Goal: Subscribe to service/newsletter

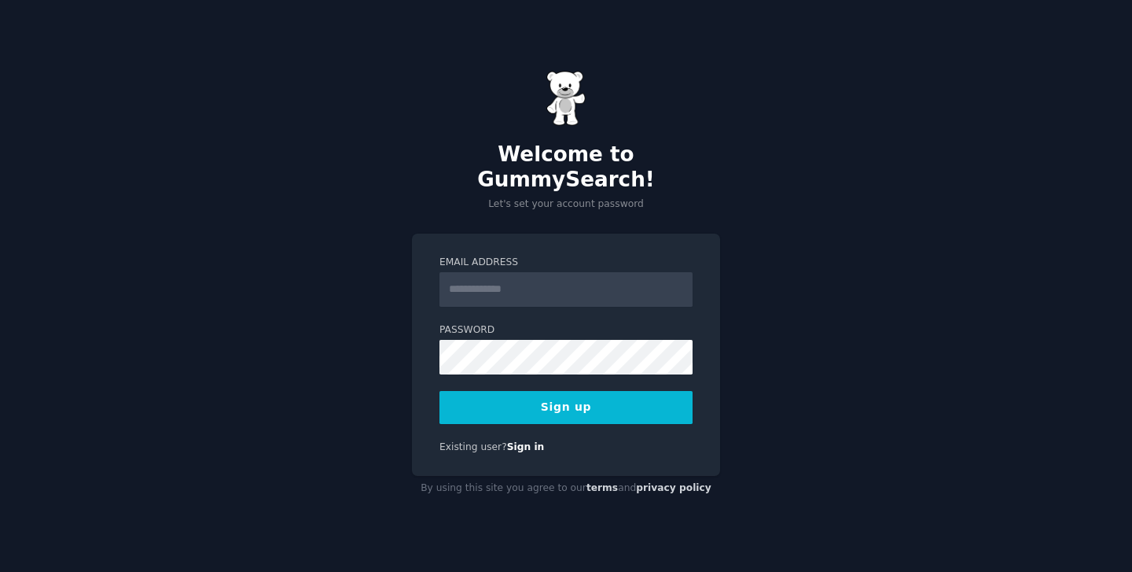
click at [609, 161] on h2 "Welcome to GummySearch!" at bounding box center [566, 167] width 308 height 50
drag, startPoint x: 609, startPoint y: 161, endPoint x: 451, endPoint y: 161, distance: 157.3
click at [451, 161] on h2 "Welcome to GummySearch!" at bounding box center [566, 167] width 308 height 50
click at [517, 276] on input "Email Address" at bounding box center [566, 289] width 253 height 35
click at [527, 272] on input "Email Address" at bounding box center [566, 289] width 253 height 35
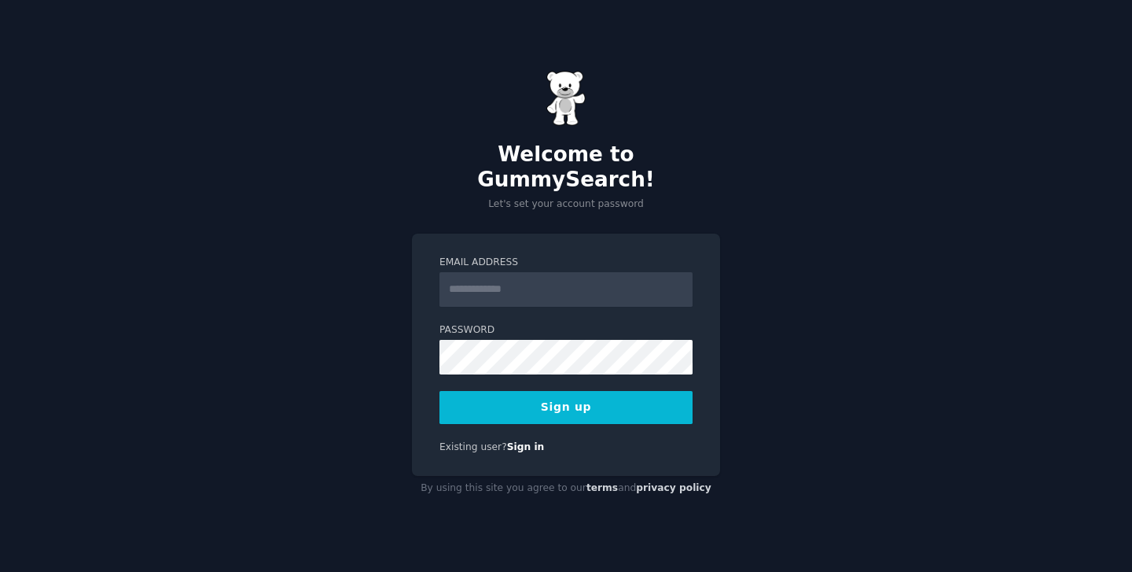
click at [543, 256] on label "Email Address" at bounding box center [566, 263] width 253 height 14
click at [543, 272] on input "Email Address" at bounding box center [566, 289] width 253 height 35
click at [521, 279] on input "Email Address" at bounding box center [566, 289] width 253 height 35
click at [512, 366] on form "**********" at bounding box center [566, 340] width 253 height 168
click at [539, 282] on input "**********" at bounding box center [566, 289] width 253 height 35
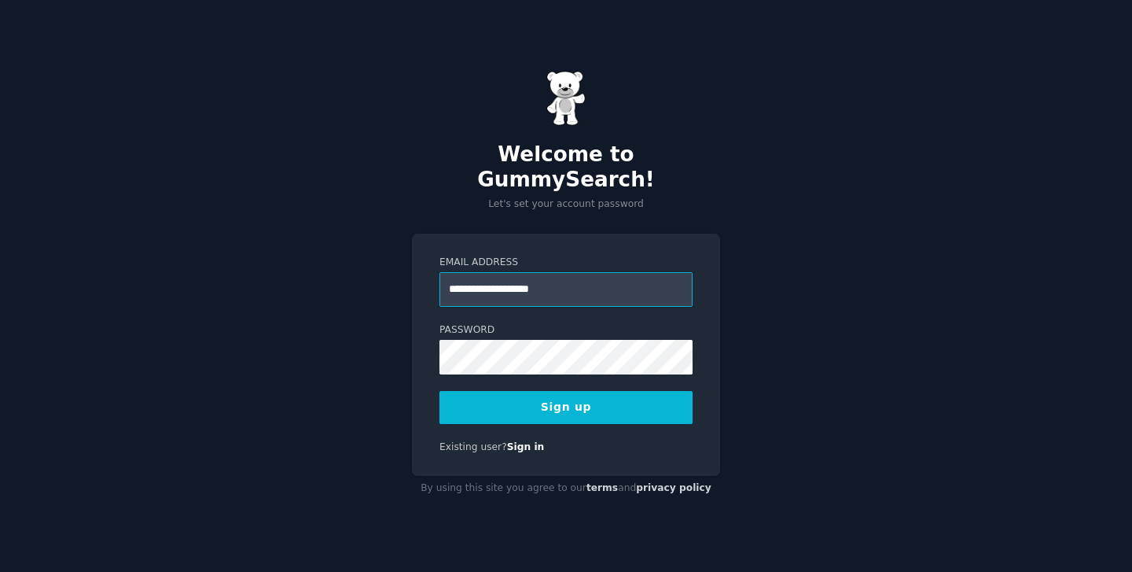
click at [539, 282] on input "**********" at bounding box center [566, 289] width 253 height 35
type input "*"
type input "**********"
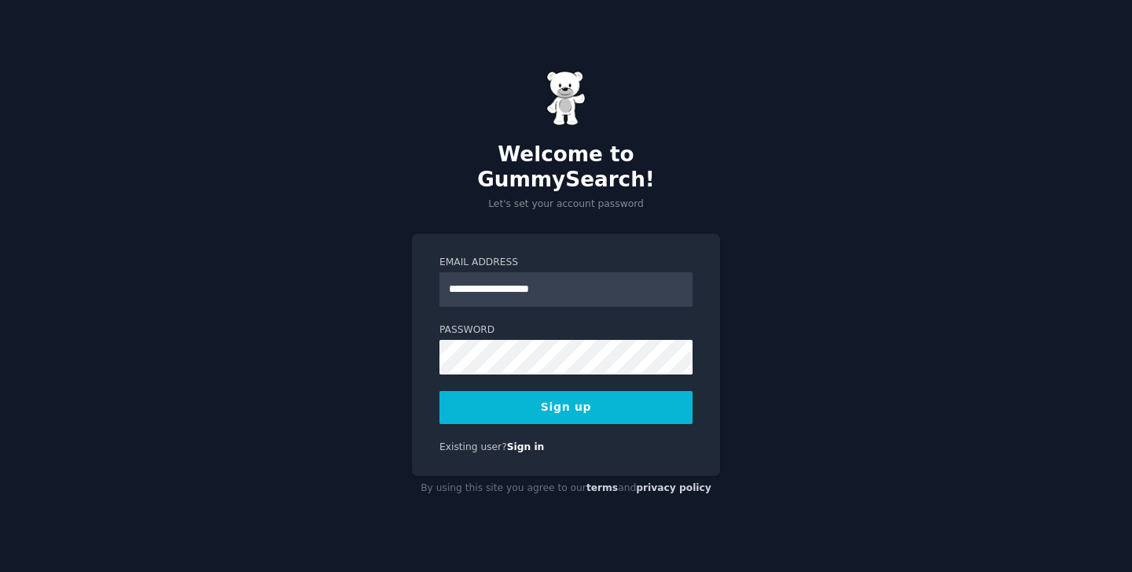
click at [626, 397] on button "Sign up" at bounding box center [566, 407] width 253 height 33
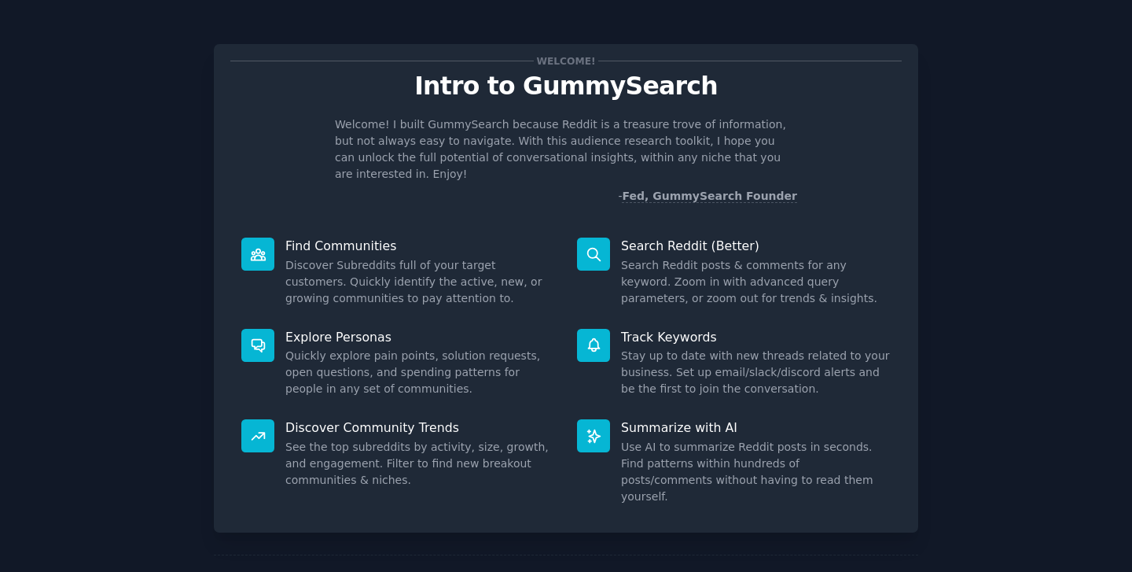
scroll to position [43, 0]
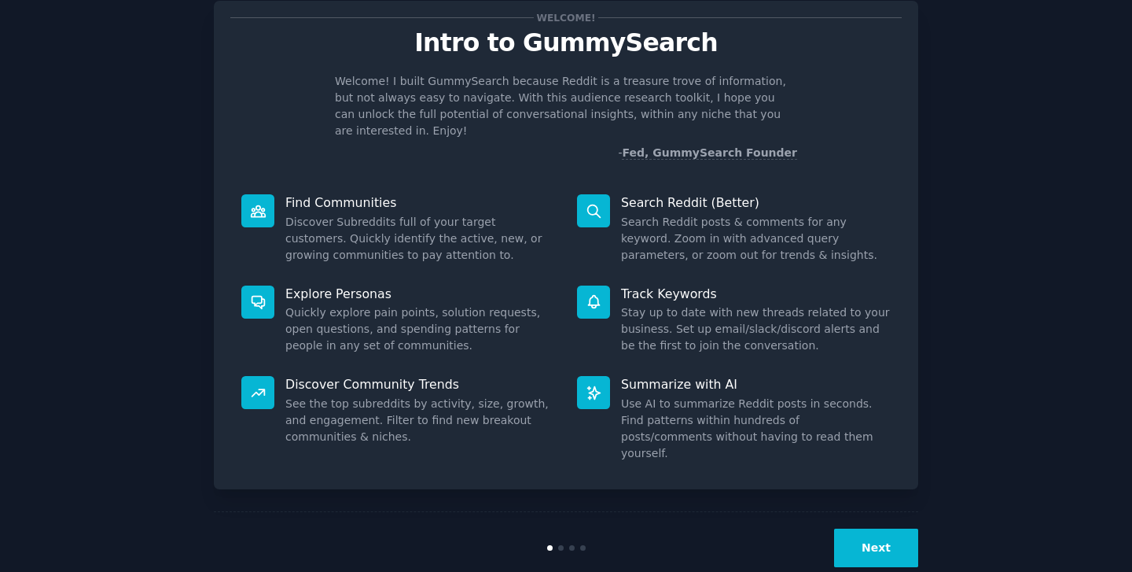
click at [815, 274] on div "Track Keywords Stay up to date with new threads related to your business. Set u…" at bounding box center [734, 319] width 336 height 91
click at [674, 214] on dd "Search Reddit posts & comments for any keyword. Zoom in with advanced query par…" at bounding box center [756, 239] width 270 height 50
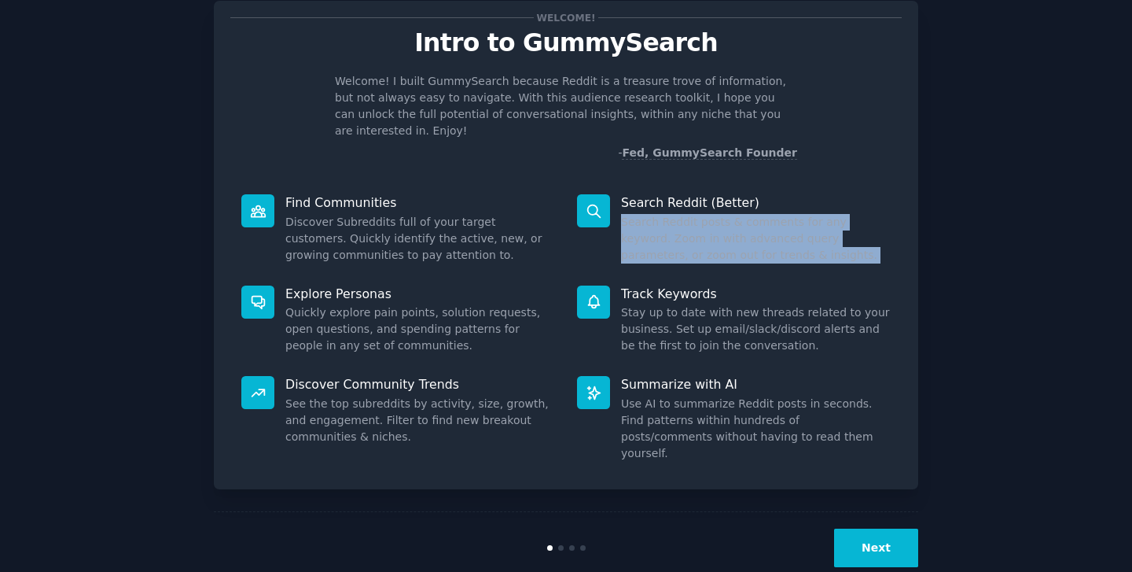
click at [674, 214] on dd "Search Reddit posts & comments for any keyword. Zoom in with advanced query par…" at bounding box center [756, 239] width 270 height 50
click at [422, 231] on dd "Discover Subreddits full of your target customers. Quickly identify the active,…" at bounding box center [420, 239] width 270 height 50
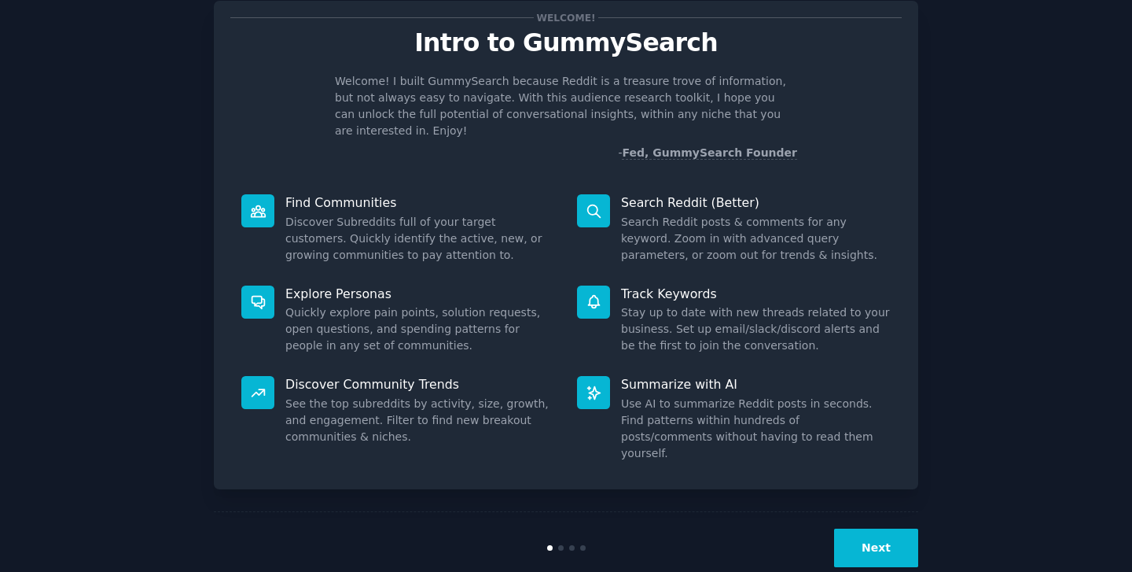
click at [422, 231] on dd "Discover Subreddits full of your target customers. Quickly identify the active,…" at bounding box center [420, 239] width 270 height 50
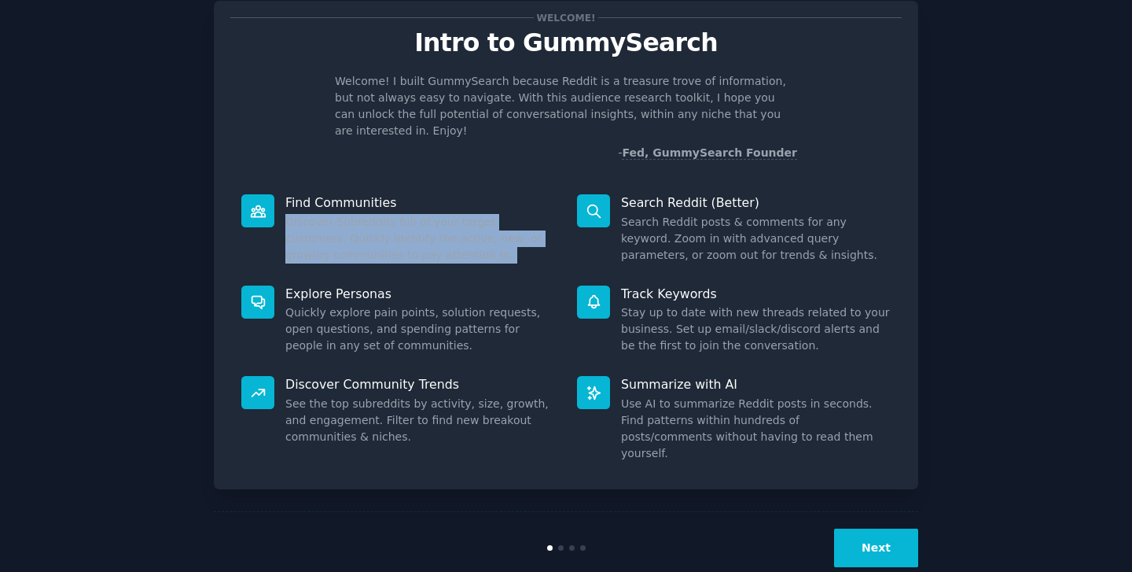
click at [426, 219] on dd "Discover Subreddits full of your target customers. Quickly identify the active,…" at bounding box center [420, 239] width 270 height 50
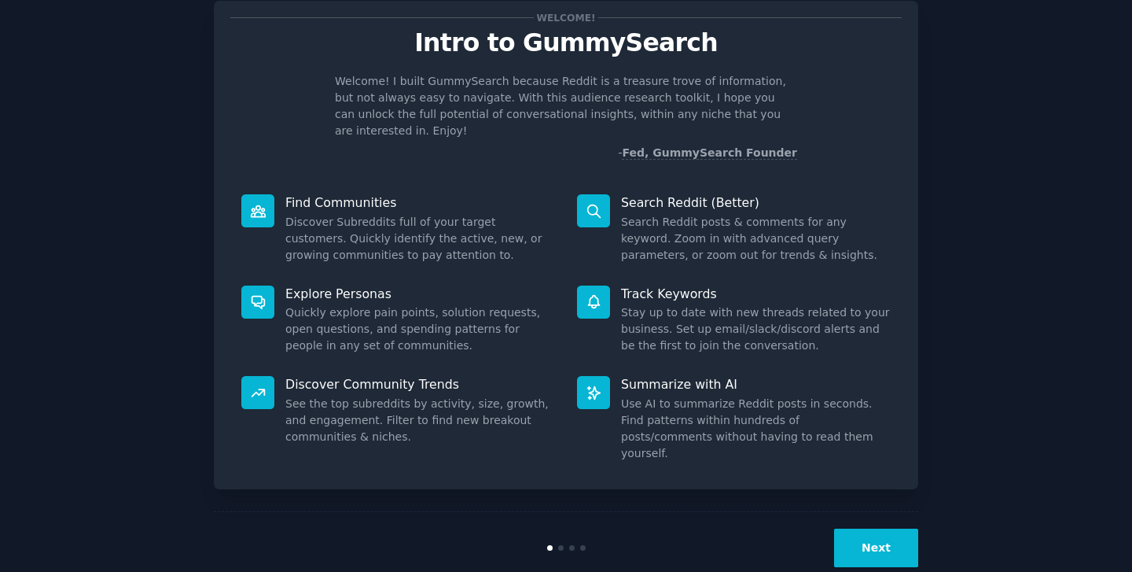
click at [426, 219] on dd "Discover Subreddits full of your target customers. Quickly identify the active,…" at bounding box center [420, 239] width 270 height 50
click at [392, 214] on dd "Discover Subreddits full of your target customers. Quickly identify the active,…" at bounding box center [420, 239] width 270 height 50
click at [839, 528] on button "Next" at bounding box center [876, 547] width 84 height 39
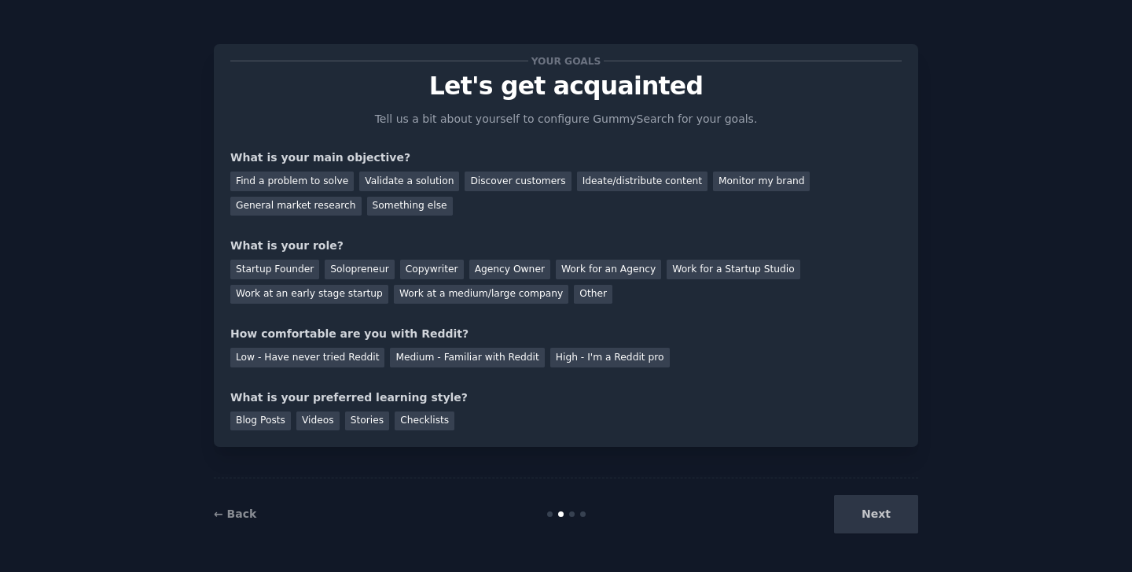
click at [865, 507] on div "Next" at bounding box center [800, 514] width 235 height 39
click at [302, 149] on div "Your goals Let's get acquainted Tell us a bit about yourself to configure Gummy…" at bounding box center [566, 246] width 672 height 370
click at [311, 156] on div "What is your main objective?" at bounding box center [566, 157] width 672 height 17
drag, startPoint x: 311, startPoint y: 156, endPoint x: 349, endPoint y: 156, distance: 37.7
click at [349, 156] on div "What is your main objective?" at bounding box center [566, 157] width 672 height 17
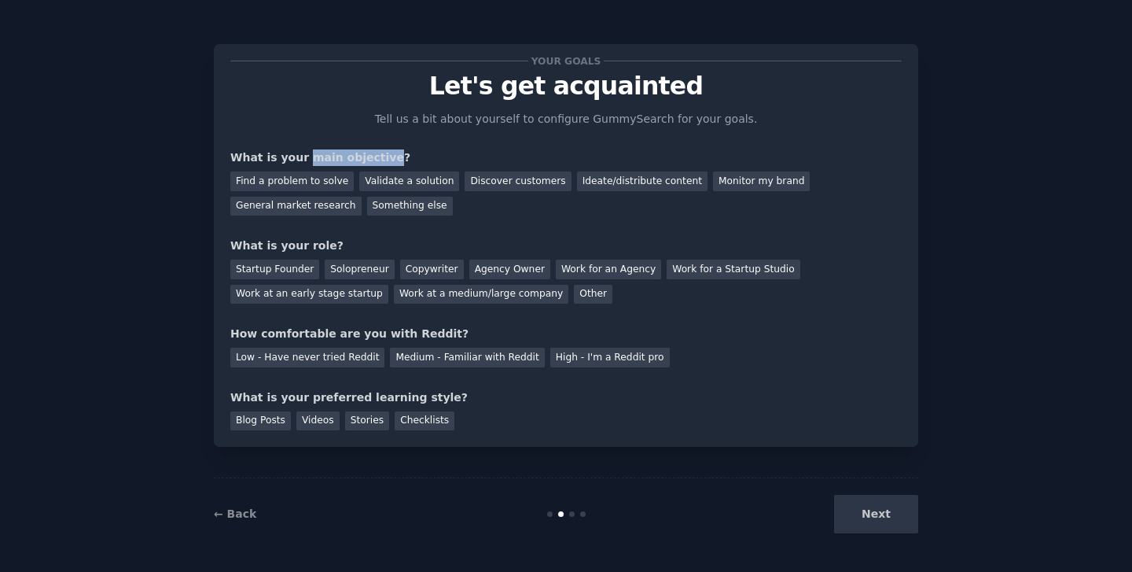
click at [349, 156] on div "What is your main objective?" at bounding box center [566, 157] width 672 height 17
drag, startPoint x: 349, startPoint y: 156, endPoint x: 232, endPoint y: 156, distance: 117.2
click at [232, 156] on div "What is your main objective?" at bounding box center [566, 157] width 672 height 17
click at [287, 182] on div "Find a problem to solve" at bounding box center [291, 181] width 123 height 20
click at [348, 155] on div "What is your main objective?" at bounding box center [566, 157] width 672 height 17
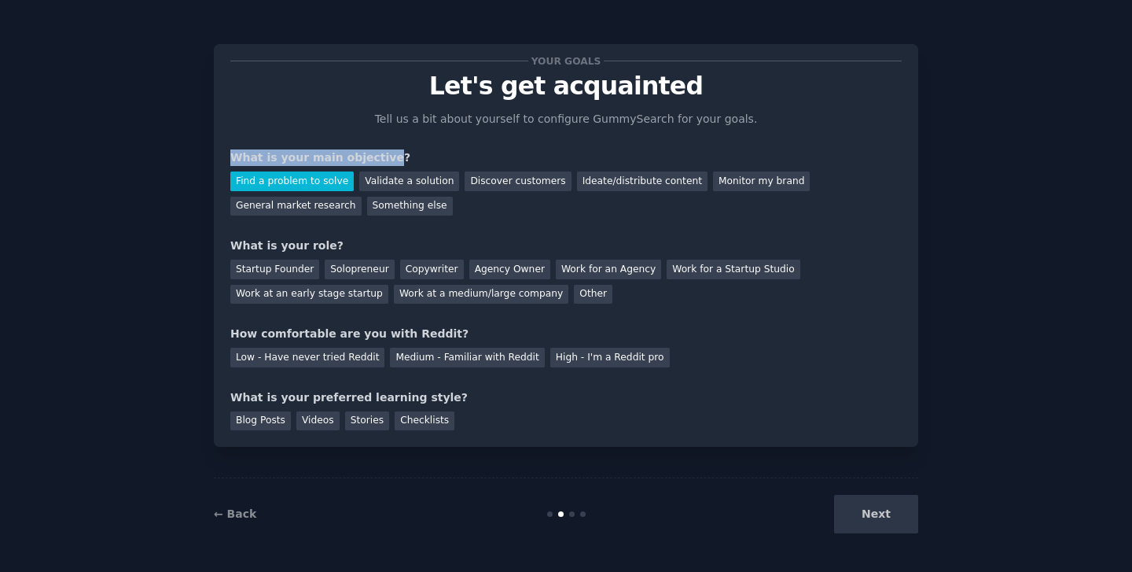
drag, startPoint x: 348, startPoint y: 155, endPoint x: 212, endPoint y: 155, distance: 135.2
click at [212, 155] on div "Your goals Let's get acquainted Tell us a bit about yourself to configure Gummy…" at bounding box center [566, 286] width 1088 height 528
click at [291, 146] on div "Your goals Let's get acquainted Tell us a bit about yourself to configure Gummy…" at bounding box center [566, 246] width 672 height 370
click at [293, 268] on div "Startup Founder" at bounding box center [274, 269] width 89 height 20
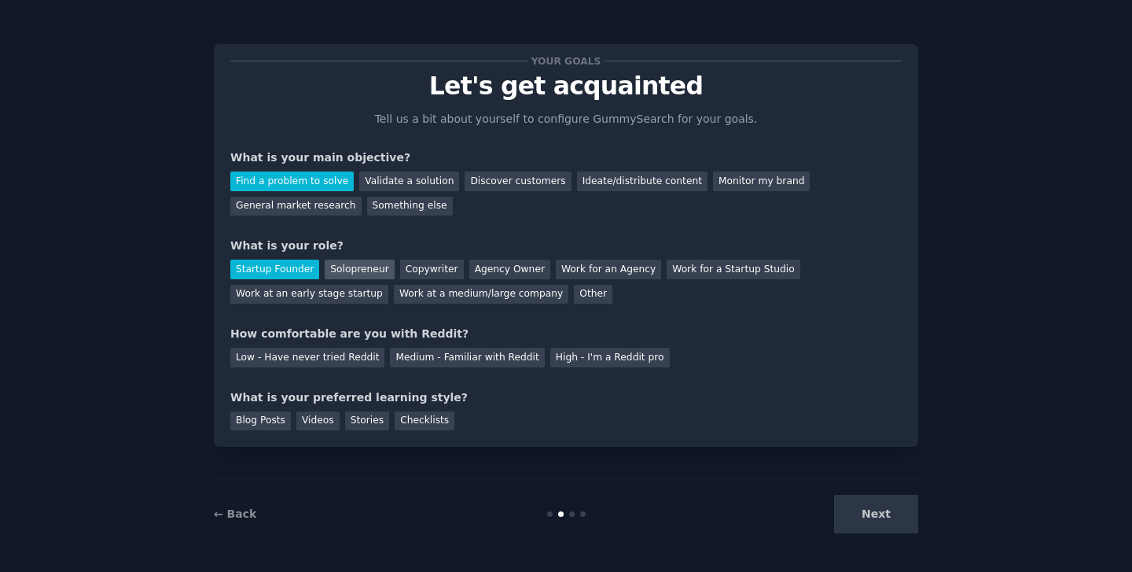
click at [343, 276] on div "Solopreneur" at bounding box center [359, 269] width 69 height 20
click at [274, 270] on div "Startup Founder" at bounding box center [274, 269] width 89 height 20
click at [287, 333] on div "How comfortable are you with Reddit?" at bounding box center [566, 334] width 672 height 17
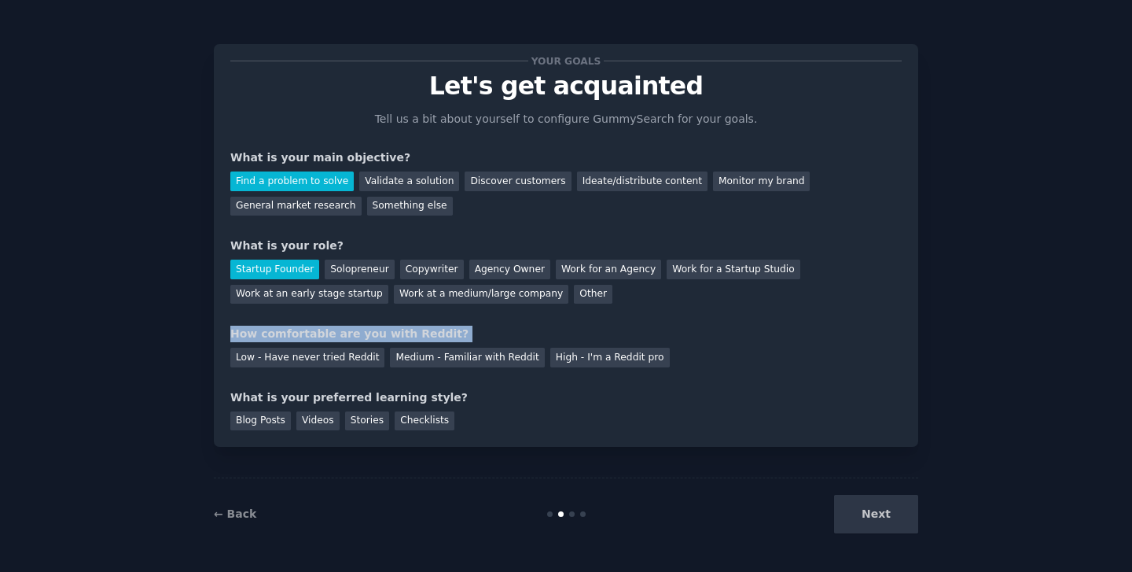
click at [321, 333] on div "How comfortable are you with Reddit?" at bounding box center [566, 334] width 672 height 17
click at [359, 333] on div "How comfortable are you with Reddit?" at bounding box center [566, 334] width 672 height 17
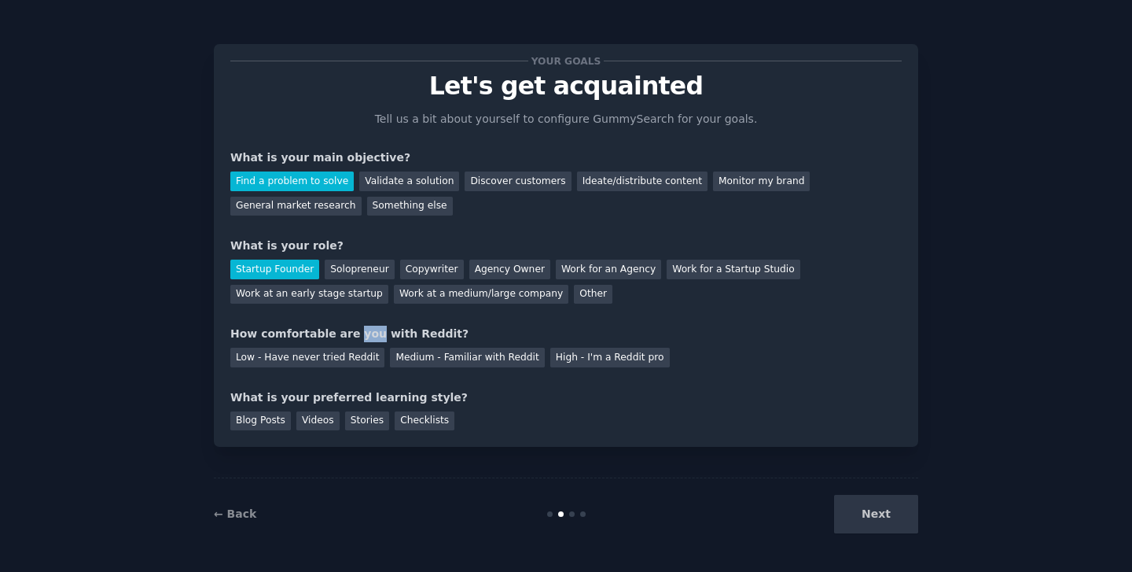
click at [359, 333] on div "How comfortable are you with Reddit?" at bounding box center [566, 334] width 672 height 17
click at [370, 333] on div "How comfortable are you with Reddit?" at bounding box center [566, 334] width 672 height 17
click at [378, 333] on div "How comfortable are you with Reddit?" at bounding box center [566, 334] width 672 height 17
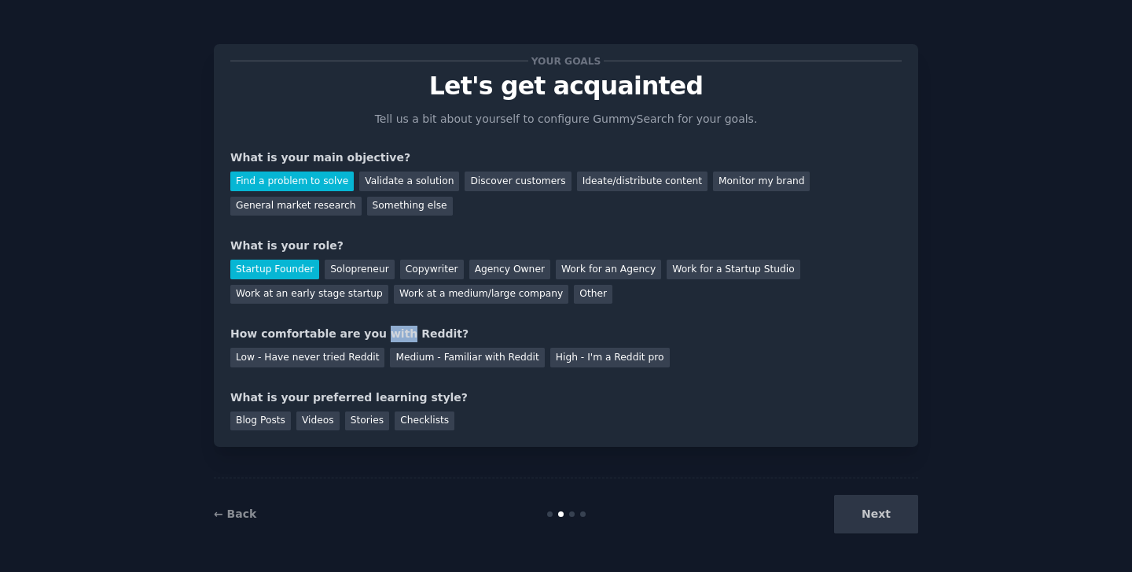
click at [378, 333] on div "How comfortable are you with Reddit?" at bounding box center [566, 334] width 672 height 17
click at [388, 333] on div "How comfortable are you with Reddit?" at bounding box center [566, 334] width 672 height 17
click at [404, 351] on div "Medium - Familiar with Reddit" at bounding box center [467, 358] width 154 height 20
click at [300, 398] on div "What is your preferred learning style?" at bounding box center [566, 397] width 672 height 17
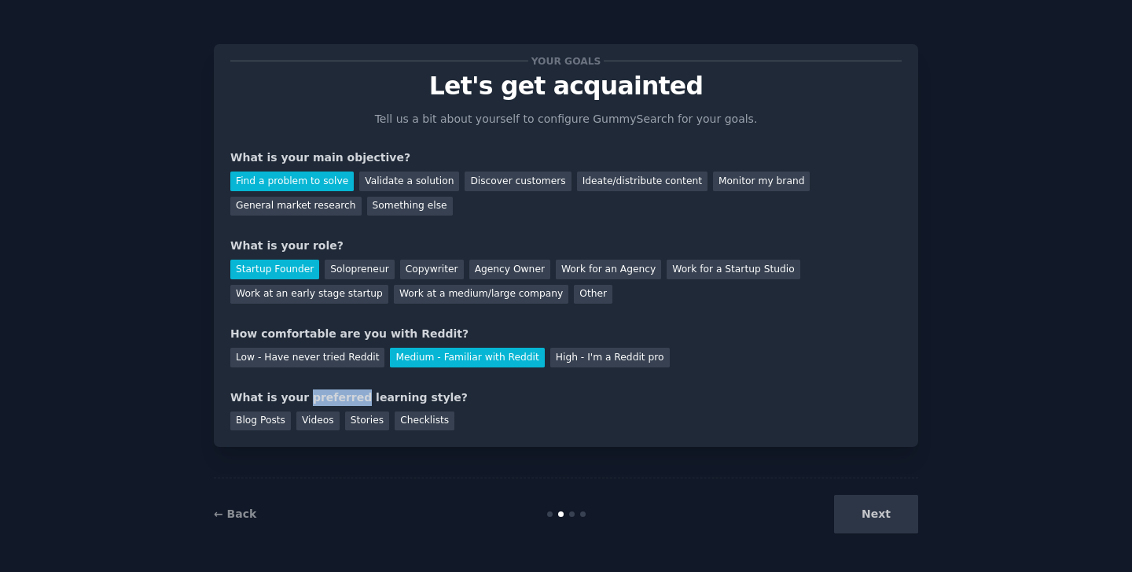
click at [300, 398] on div "What is your preferred learning style?" at bounding box center [566, 397] width 672 height 17
click at [324, 396] on div "What is your preferred learning style?" at bounding box center [566, 397] width 672 height 17
drag, startPoint x: 324, startPoint y: 396, endPoint x: 421, endPoint y: 396, distance: 96.7
click at [421, 396] on div "What is your preferred learning style?" at bounding box center [566, 397] width 672 height 17
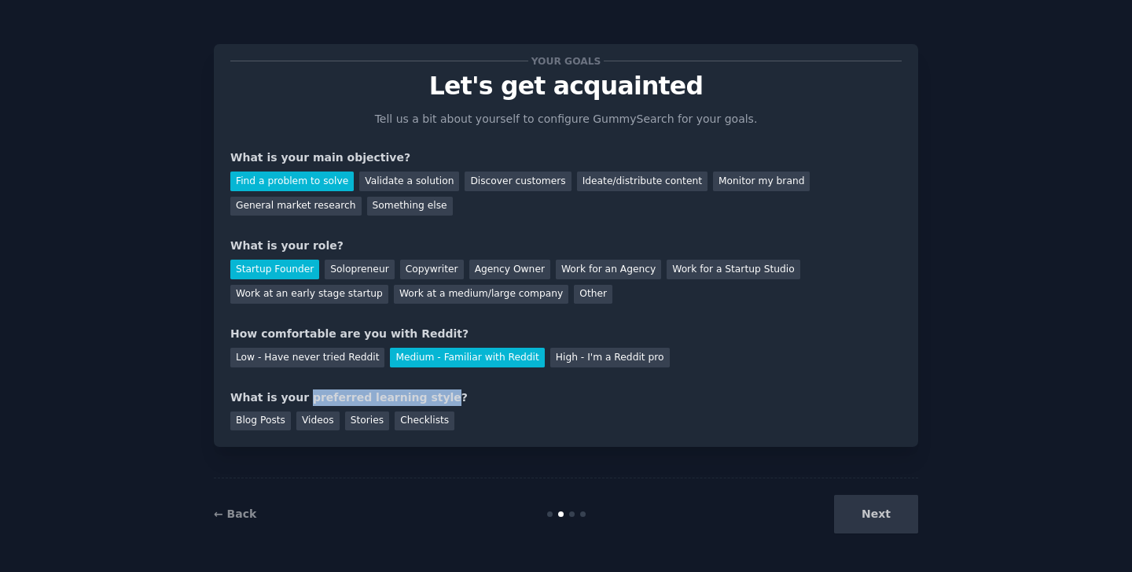
click at [421, 396] on div "What is your preferred learning style?" at bounding box center [566, 397] width 672 height 17
drag, startPoint x: 421, startPoint y: 396, endPoint x: 209, endPoint y: 396, distance: 211.5
click at [209, 396] on div "Your goals Let's get acquainted Tell us a bit about yourself to configure Gummy…" at bounding box center [566, 286] width 1088 height 528
click at [300, 393] on div "What is your preferred learning style?" at bounding box center [566, 397] width 672 height 17
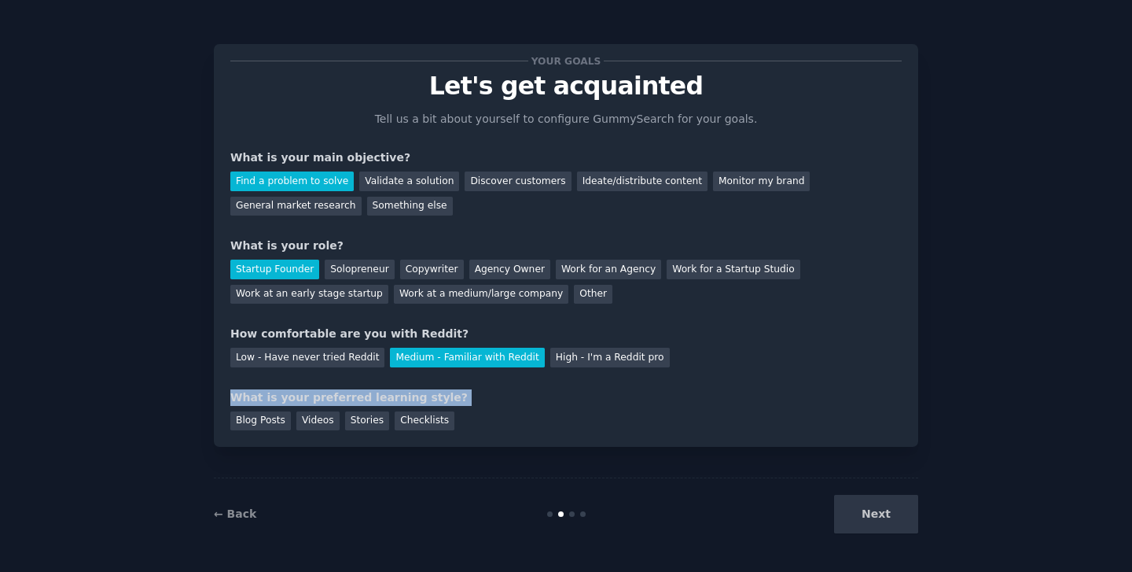
click at [300, 393] on div "What is your preferred learning style?" at bounding box center [566, 397] width 672 height 17
click at [315, 393] on div "What is your preferred learning style?" at bounding box center [566, 397] width 672 height 17
click at [308, 395] on div "What is your preferred learning style?" at bounding box center [566, 397] width 672 height 17
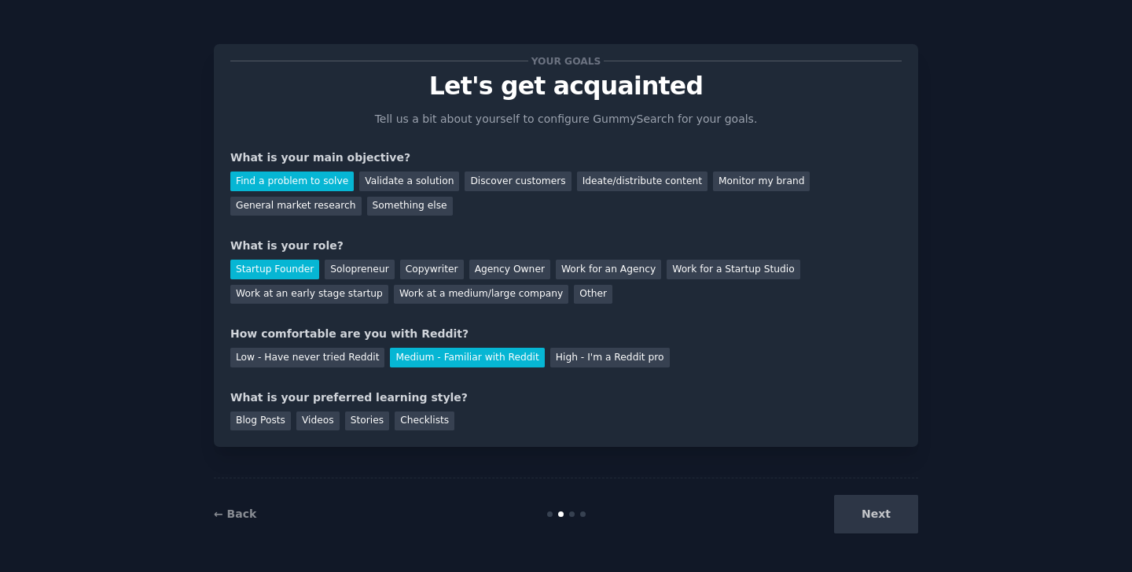
click at [308, 395] on div "What is your preferred learning style?" at bounding box center [566, 397] width 672 height 17
click at [317, 395] on div "What is your preferred learning style?" at bounding box center [566, 397] width 672 height 17
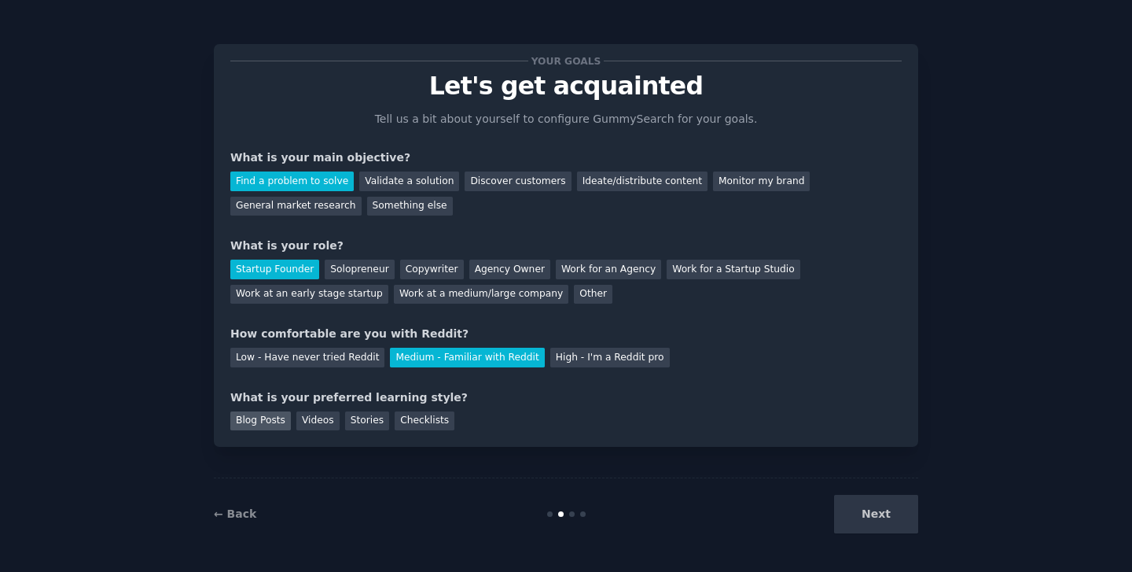
click at [269, 422] on div "Blog Posts" at bounding box center [260, 421] width 61 height 20
click at [878, 517] on button "Next" at bounding box center [876, 514] width 84 height 39
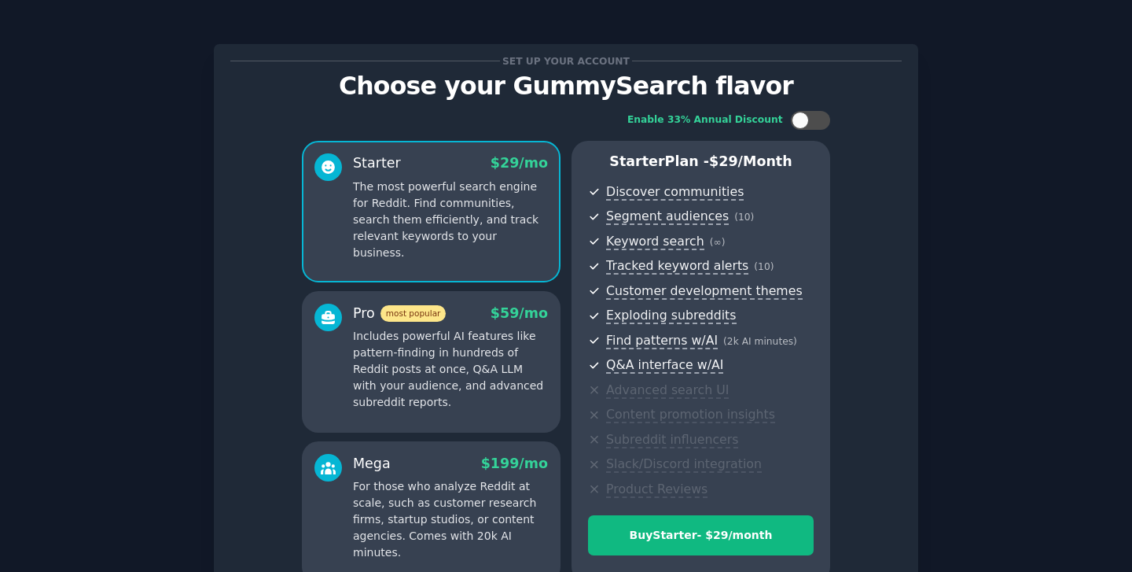
click at [405, 79] on p "Choose your GummySearch flavor" at bounding box center [566, 86] width 672 height 28
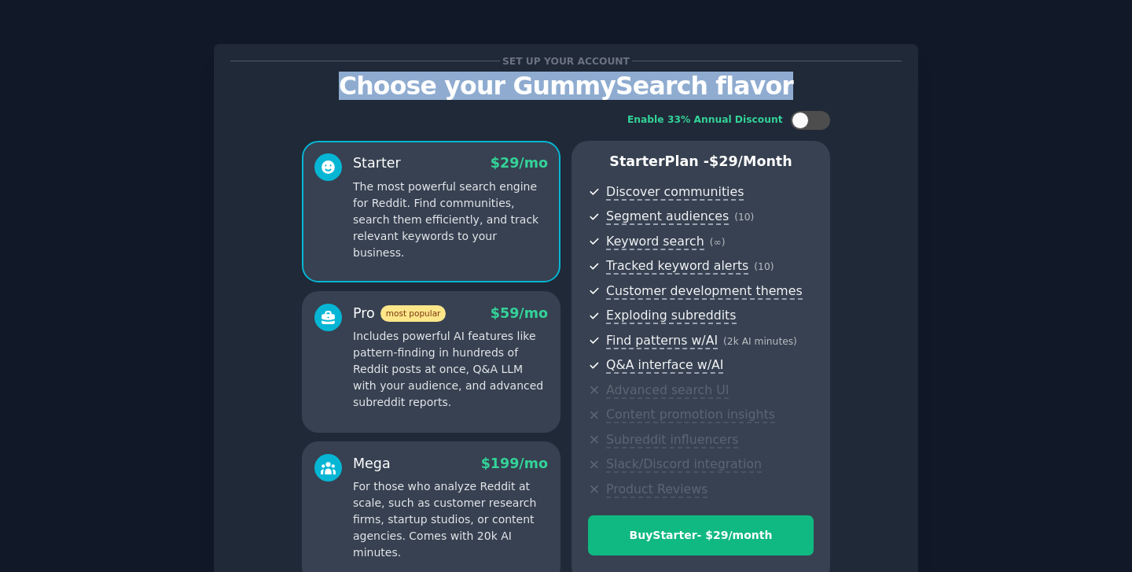
drag, startPoint x: 405, startPoint y: 79, endPoint x: 708, endPoint y: 79, distance: 302.7
click at [708, 79] on p "Choose your GummySearch flavor" at bounding box center [566, 86] width 672 height 28
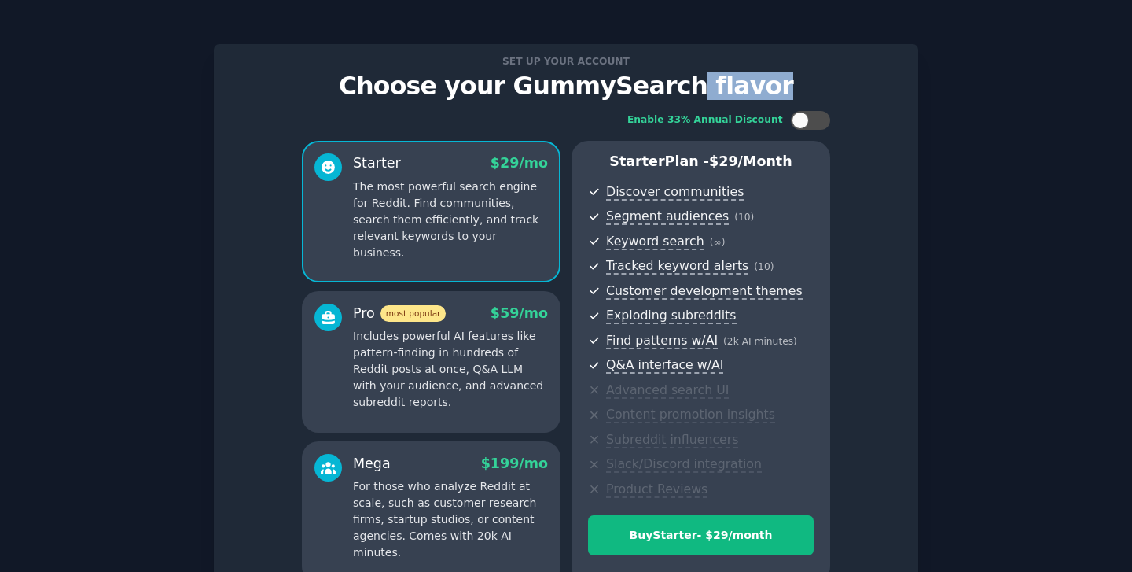
drag, startPoint x: 708, startPoint y: 79, endPoint x: 355, endPoint y: 79, distance: 352.3
click at [355, 79] on p "Choose your GummySearch flavor" at bounding box center [566, 86] width 672 height 28
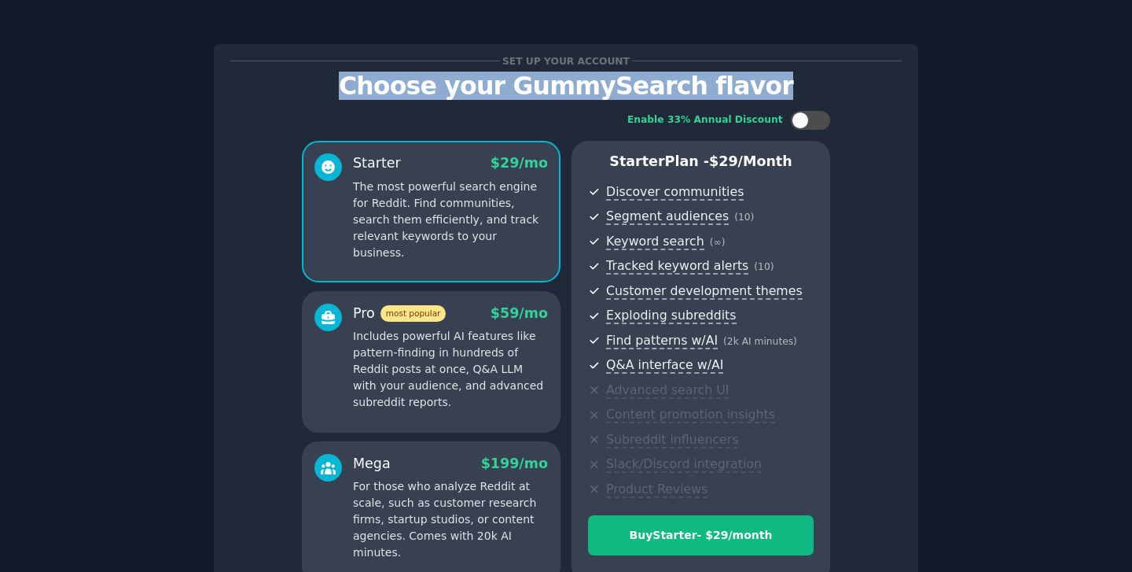
click at [391, 85] on p "Choose your GummySearch flavor" at bounding box center [566, 86] width 672 height 28
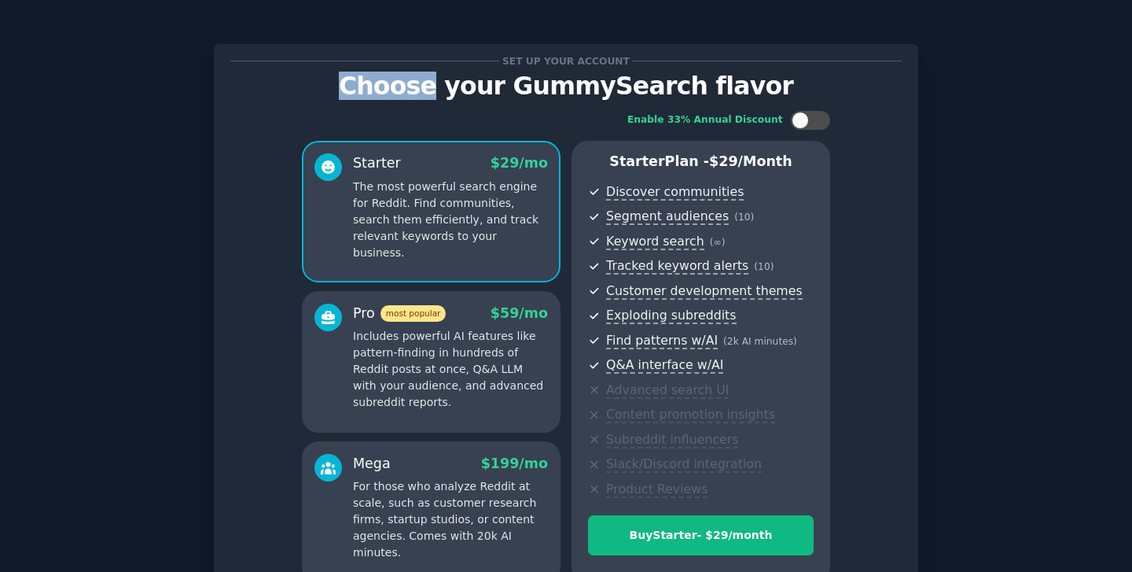
click at [391, 85] on p "Choose your GummySearch flavor" at bounding box center [566, 86] width 672 height 28
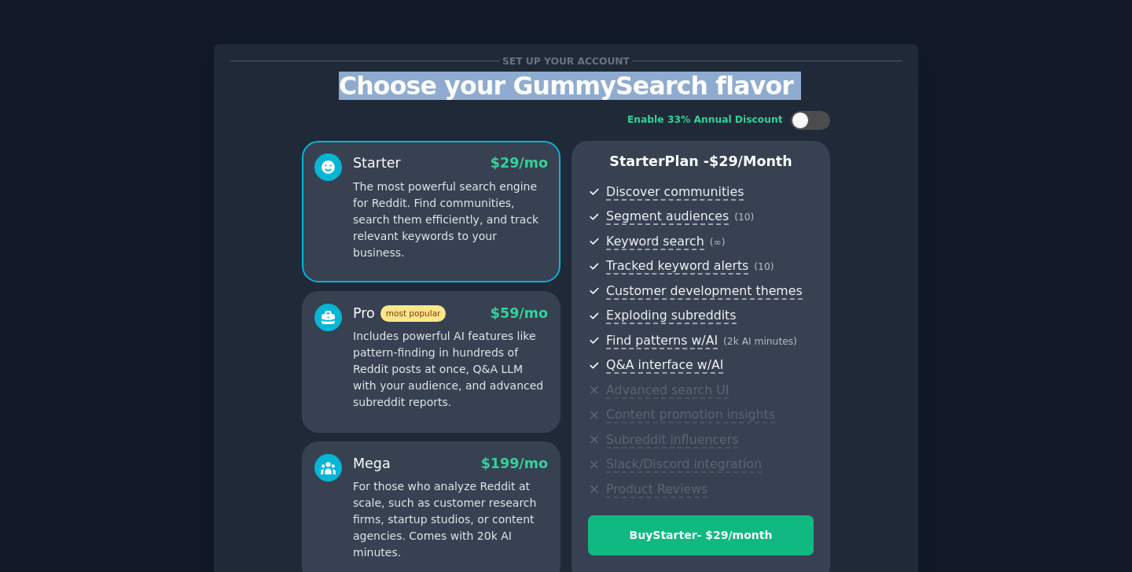
click at [391, 85] on p "Choose your GummySearch flavor" at bounding box center [566, 86] width 672 height 28
click at [491, 85] on p "Choose your GummySearch flavor" at bounding box center [566, 86] width 672 height 28
drag, startPoint x: 491, startPoint y: 85, endPoint x: 713, endPoint y: 85, distance: 221.7
click at [713, 85] on p "Choose your GummySearch flavor" at bounding box center [566, 86] width 672 height 28
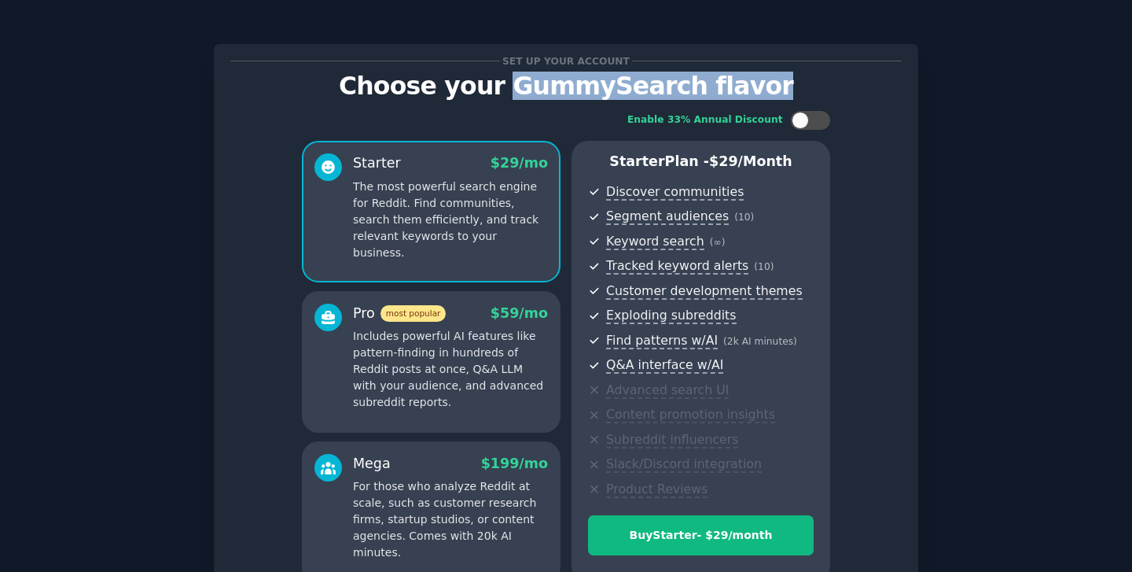
drag, startPoint x: 713, startPoint y: 85, endPoint x: 375, endPoint y: 85, distance: 338.1
click at [375, 85] on p "Choose your GummySearch flavor" at bounding box center [566, 86] width 672 height 28
click at [374, 85] on p "Choose your GummySearch flavor" at bounding box center [566, 86] width 672 height 28
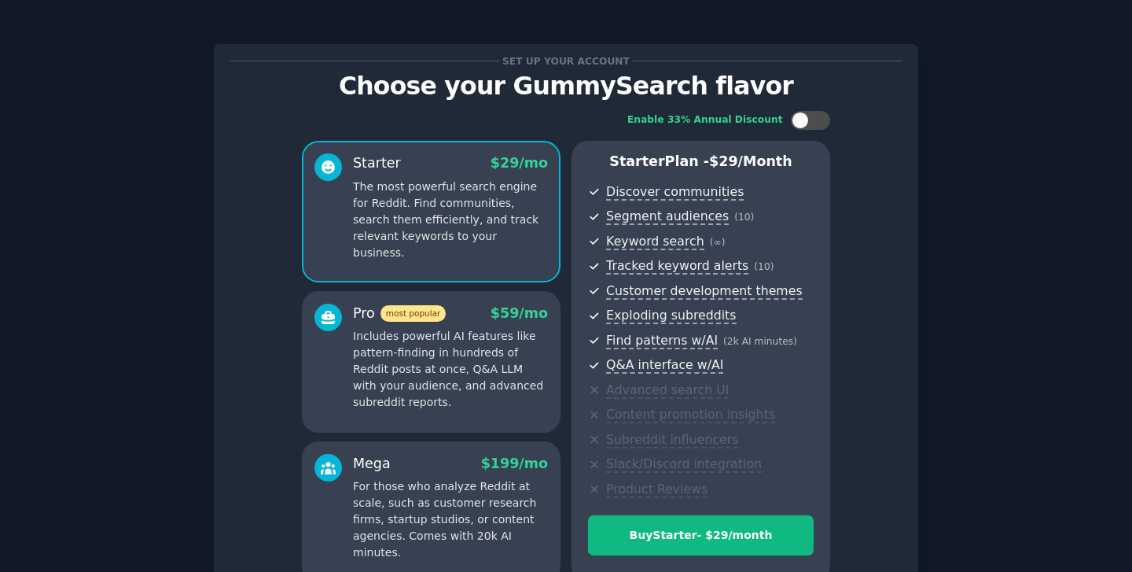
click at [534, 313] on span "$ 59 /mo" at bounding box center [519, 313] width 57 height 16
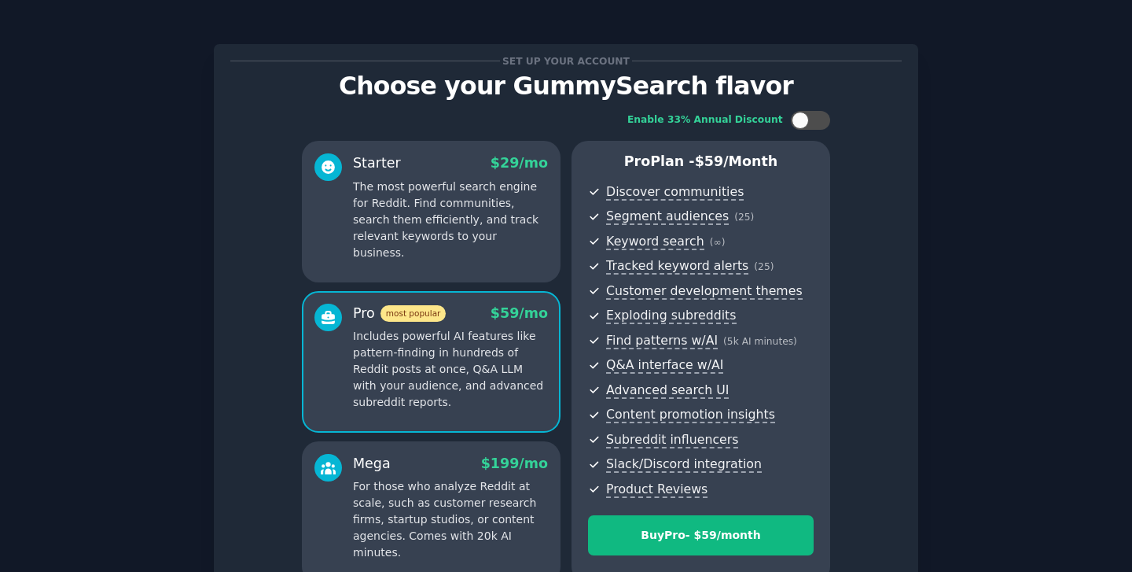
click at [528, 258] on div "Starter $ 29 /mo The most powerful search engine for Reddit. Find communities, …" at bounding box center [431, 212] width 259 height 142
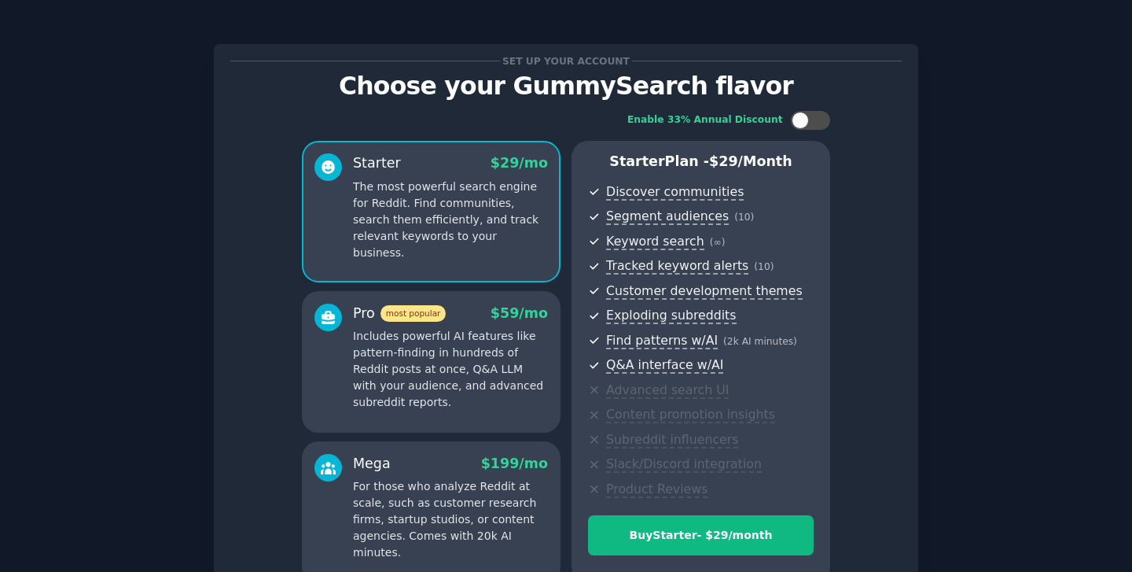
click at [528, 355] on p "Includes powerful AI features like pattern-finding in hundreds of Reddit posts …" at bounding box center [450, 369] width 195 height 83
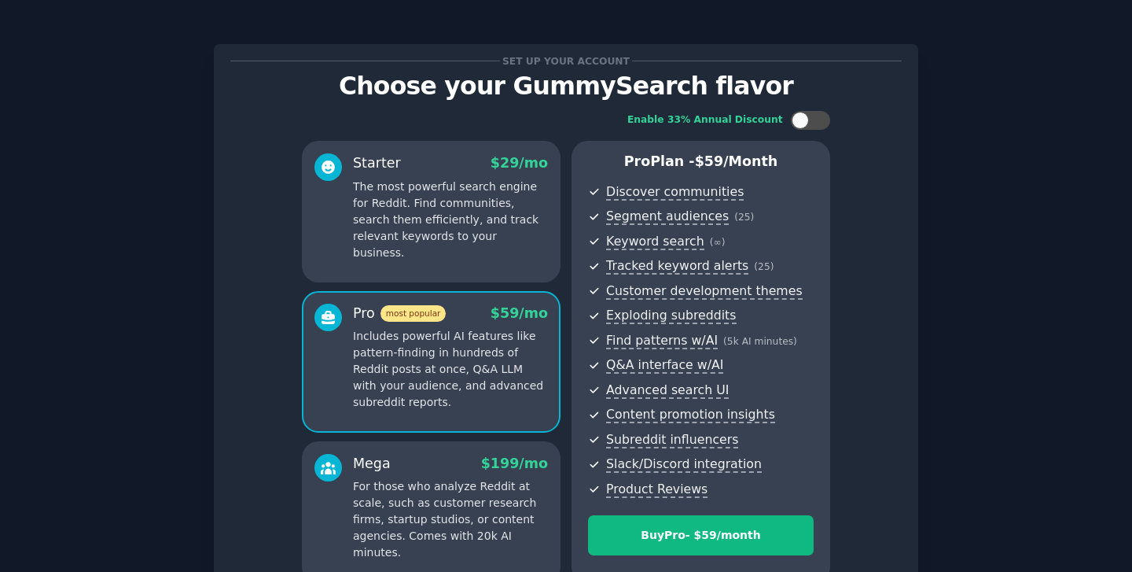
click at [473, 265] on div "Starter $ 29 /mo The most powerful search engine for Reddit. Find communities, …" at bounding box center [431, 212] width 259 height 142
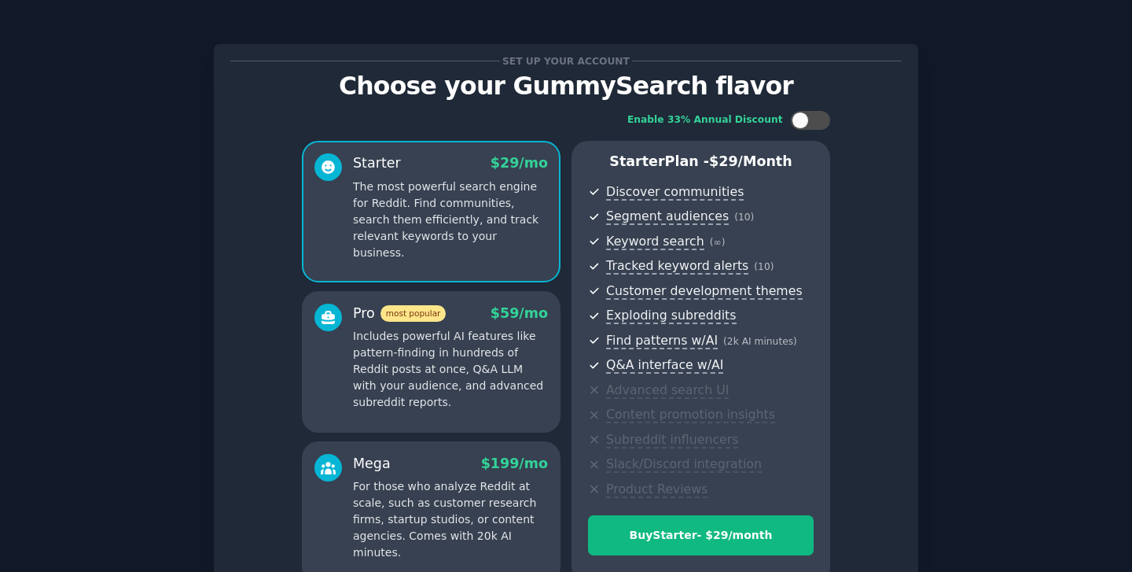
click at [477, 385] on p "Includes powerful AI features like pattern-finding in hundreds of Reddit posts …" at bounding box center [450, 369] width 195 height 83
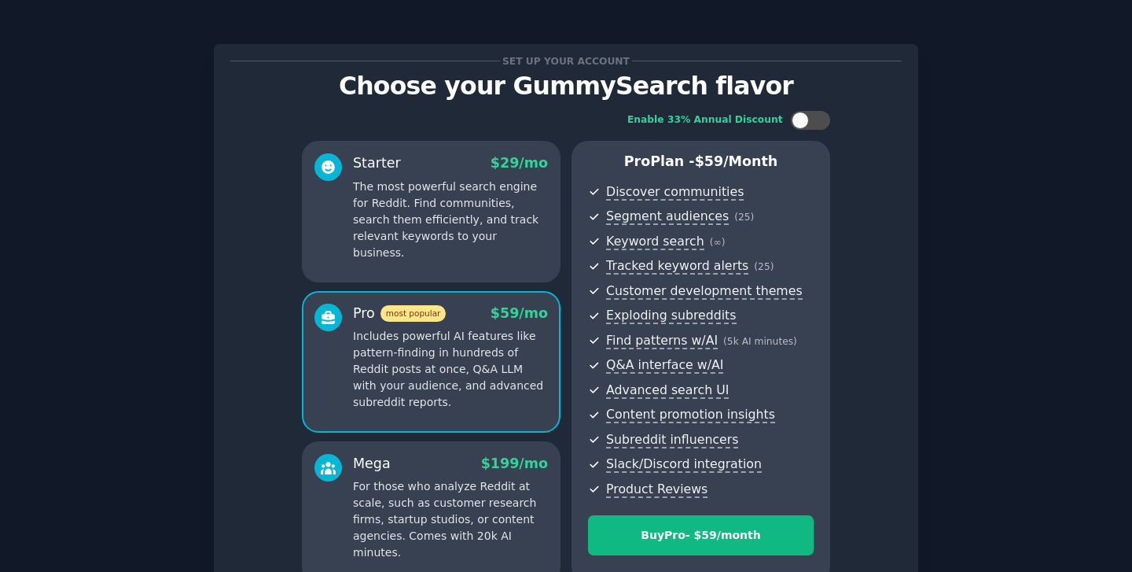
click at [484, 212] on p "The most powerful search engine for Reddit. Find communities, search them effic…" at bounding box center [450, 219] width 195 height 83
